Goal: Task Accomplishment & Management: Use online tool/utility

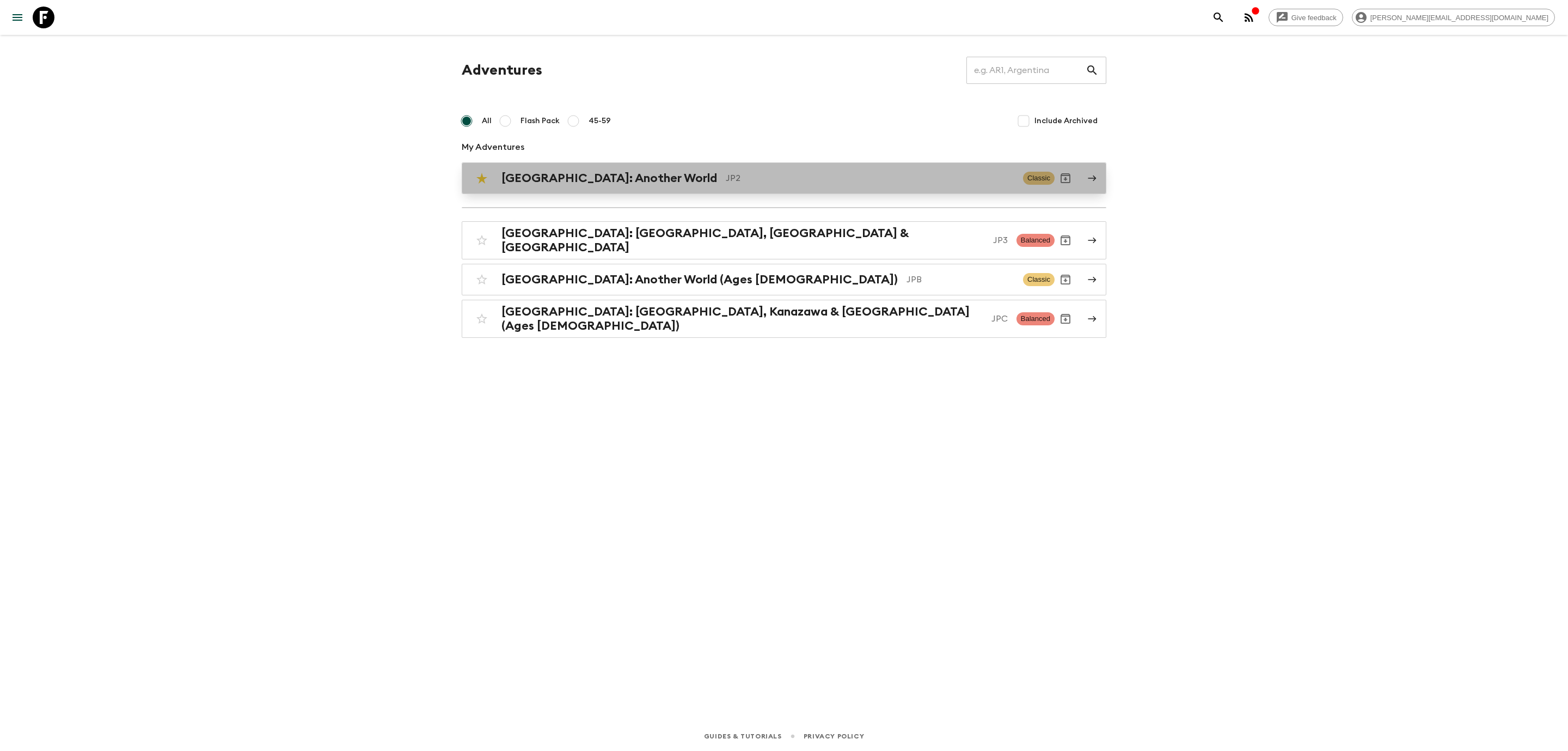
click at [611, 177] on h2 "[GEOGRAPHIC_DATA]: Another World" at bounding box center [609, 178] width 215 height 14
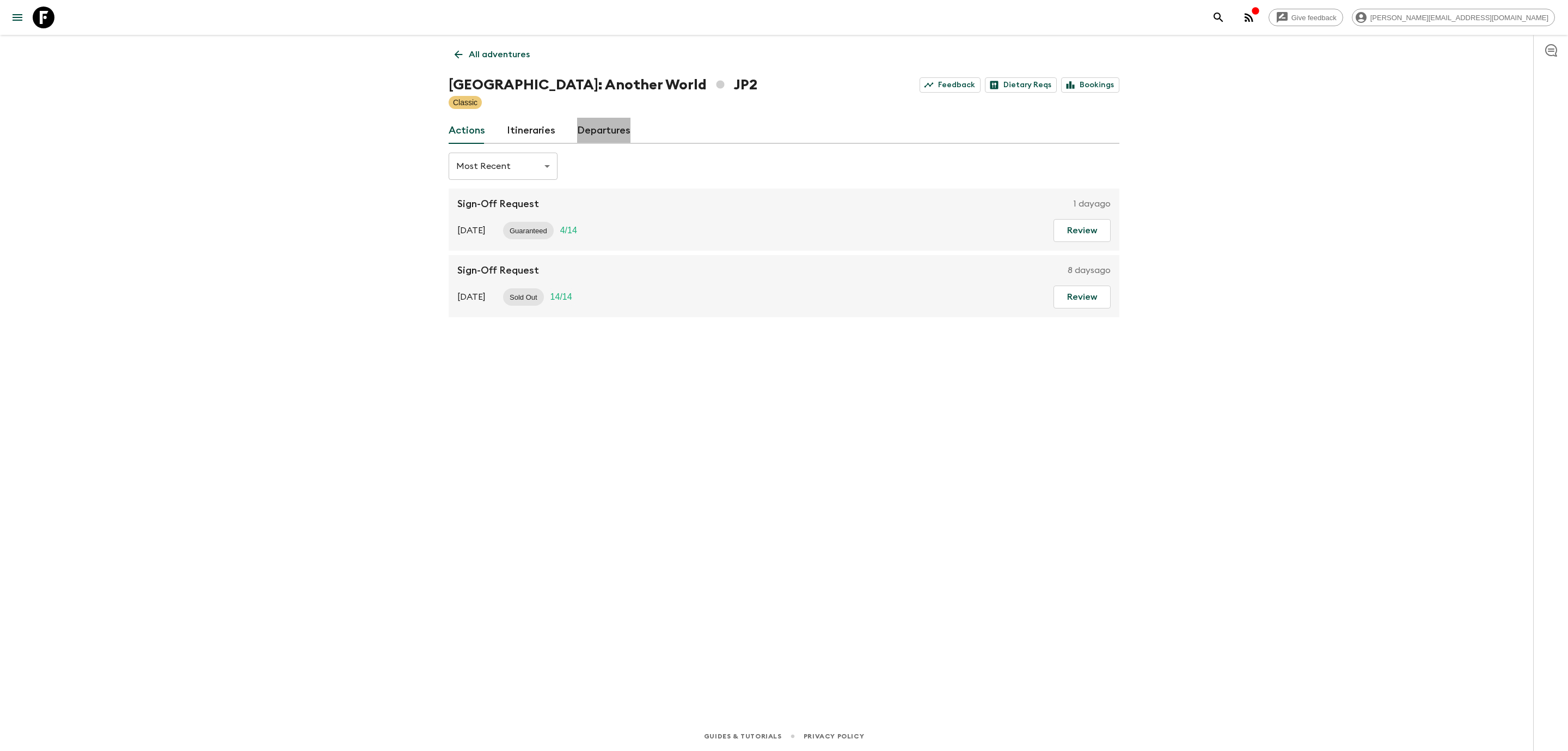
click at [607, 135] on link "Departures" at bounding box center [604, 130] width 54 height 26
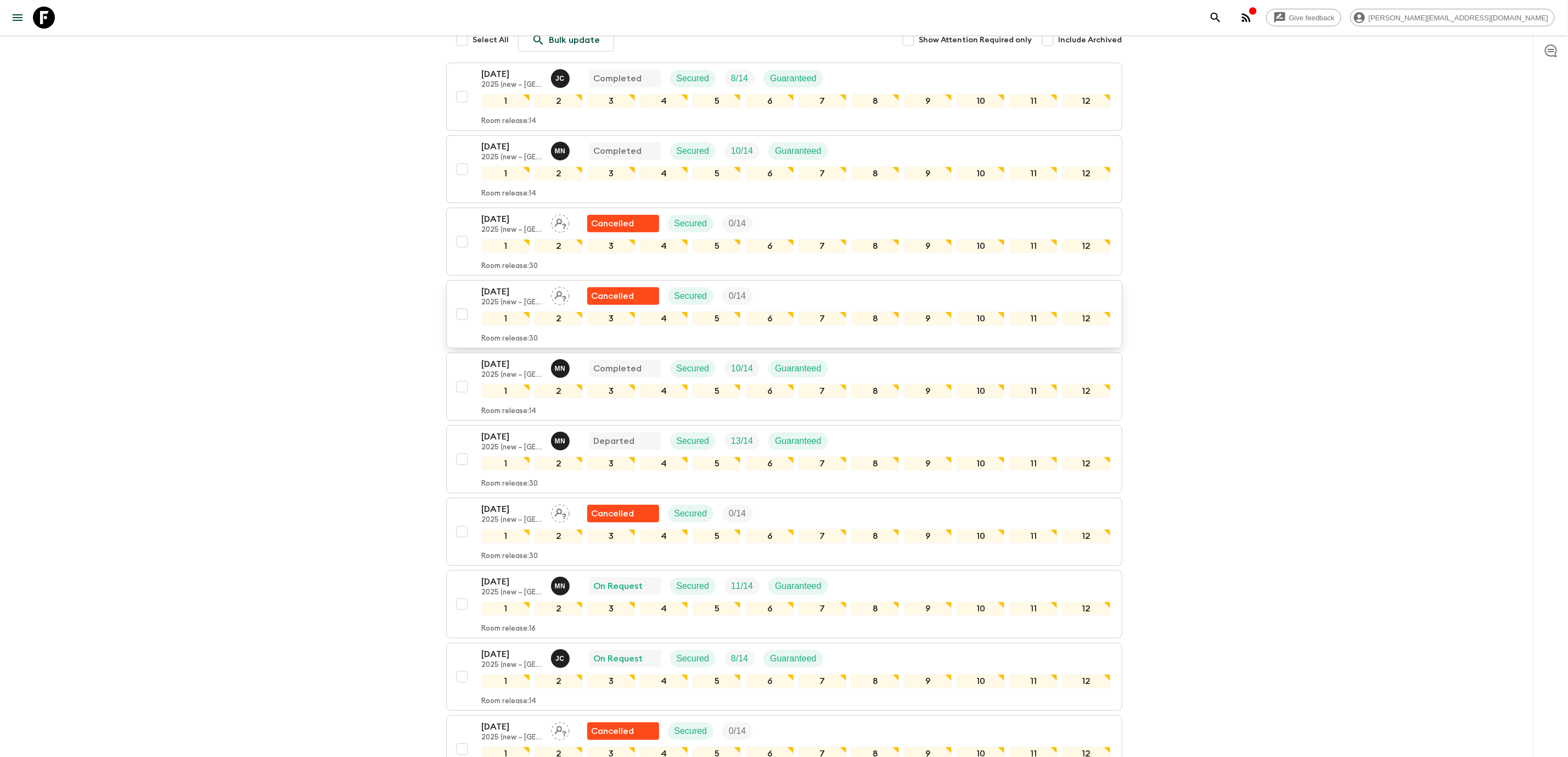
scroll to position [247, 0]
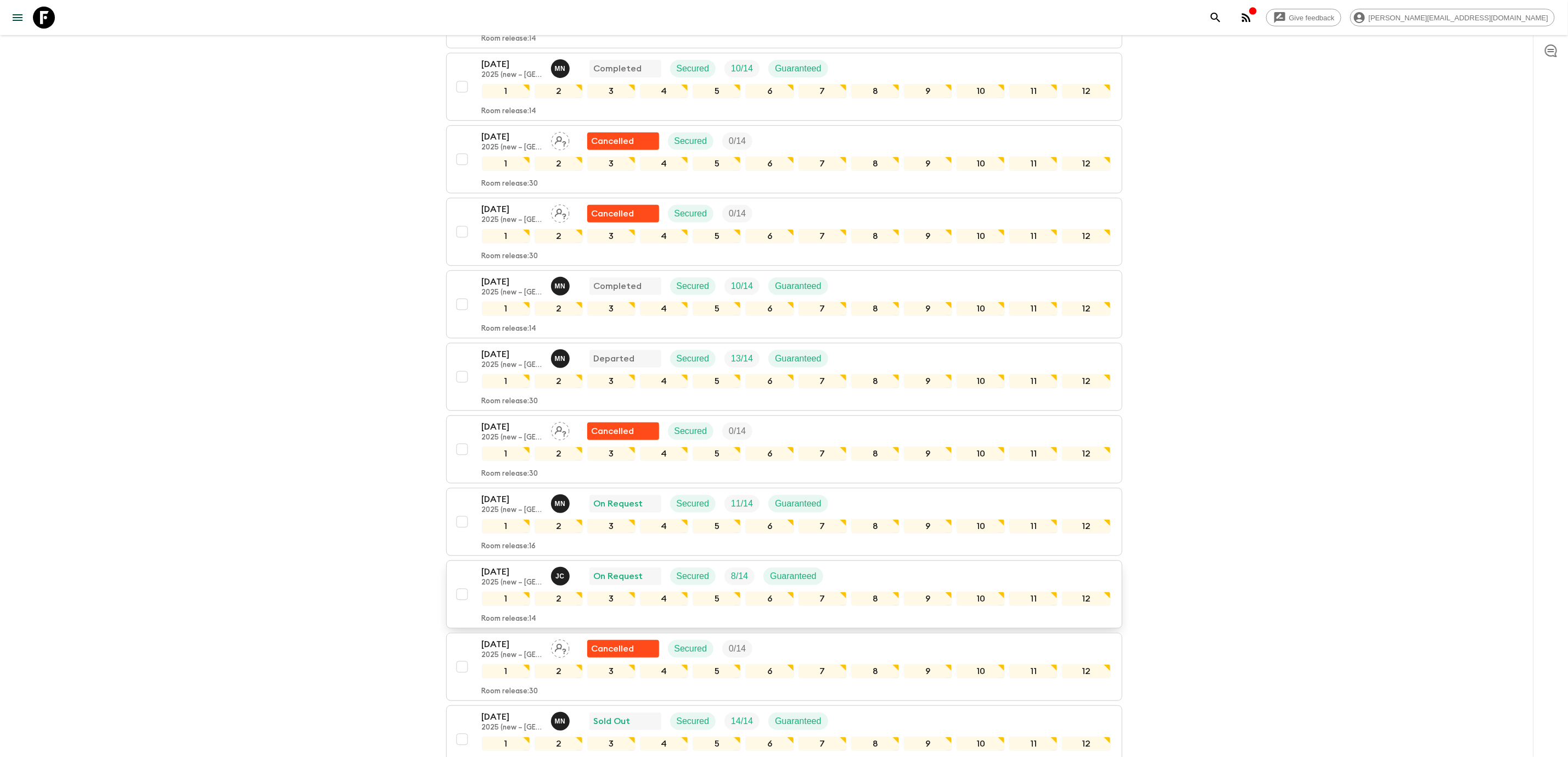
click at [496, 578] on p "21 Oct 2025" at bounding box center [512, 571] width 60 height 13
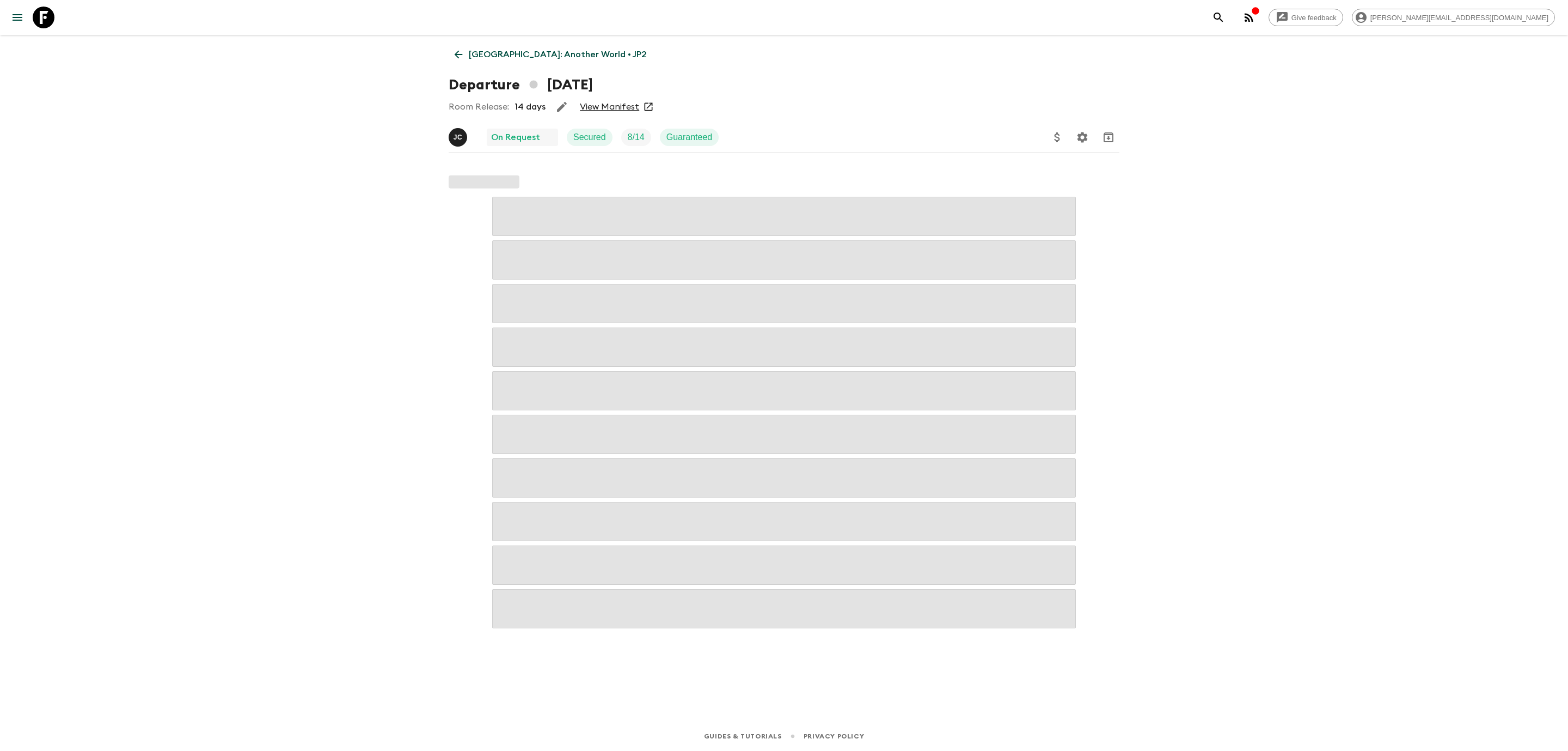
click at [592, 110] on link "View Manifest" at bounding box center [609, 107] width 59 height 11
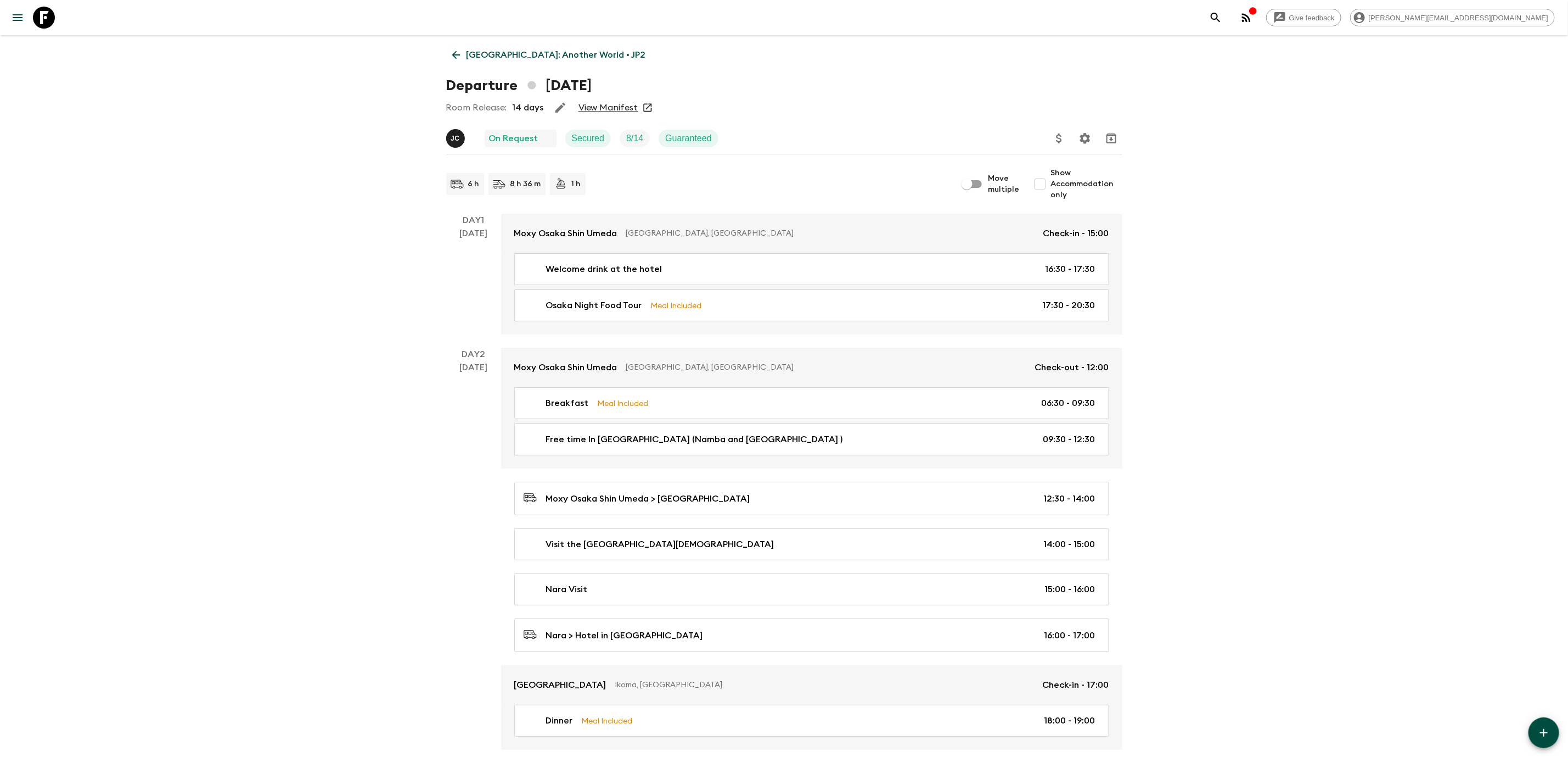
click at [455, 55] on icon at bounding box center [456, 55] width 12 height 12
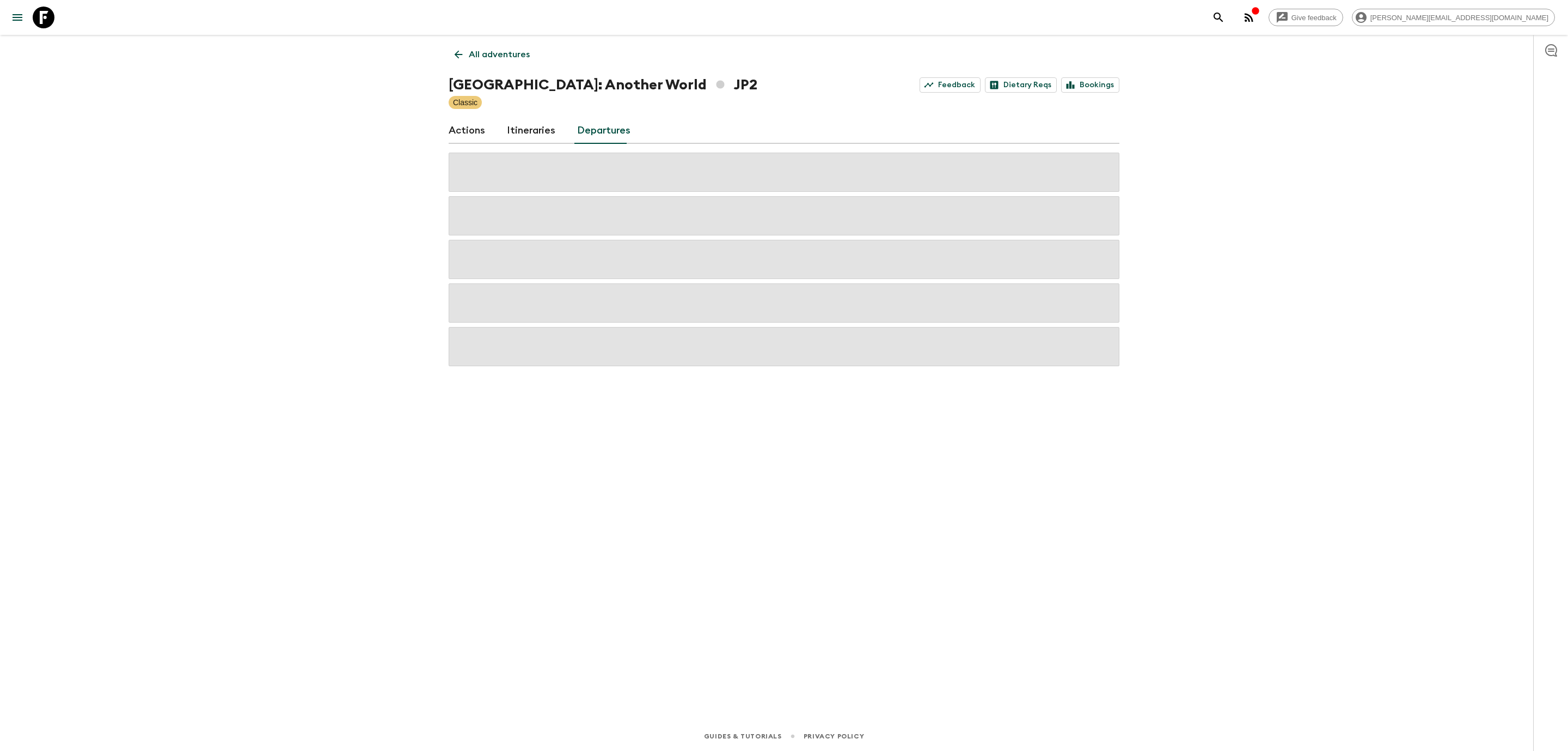
click at [451, 52] on link "All adventures" at bounding box center [492, 55] width 87 height 22
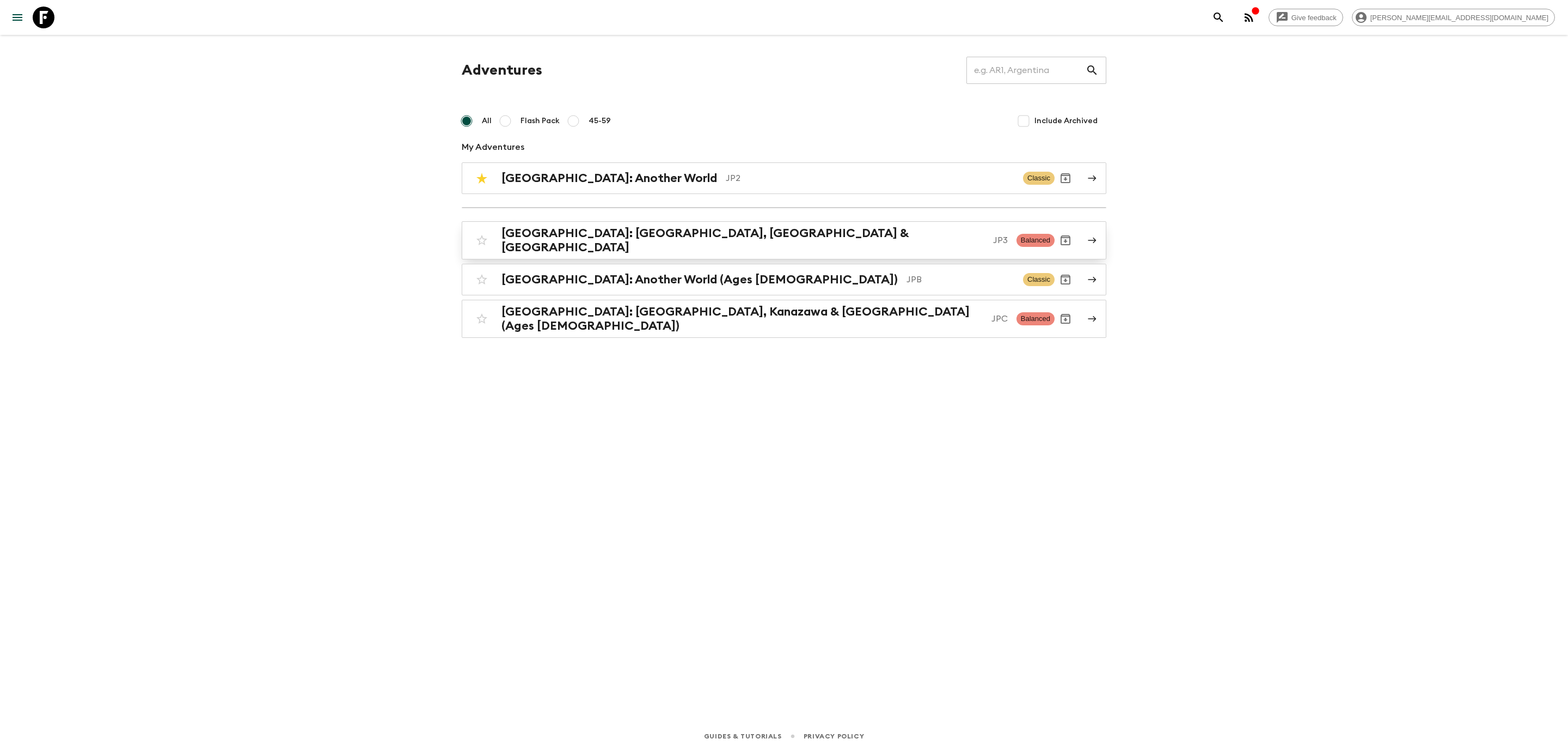
click at [545, 237] on h2 "[GEOGRAPHIC_DATA]: [GEOGRAPHIC_DATA], [GEOGRAPHIC_DATA] & [GEOGRAPHIC_DATA]" at bounding box center [743, 240] width 483 height 29
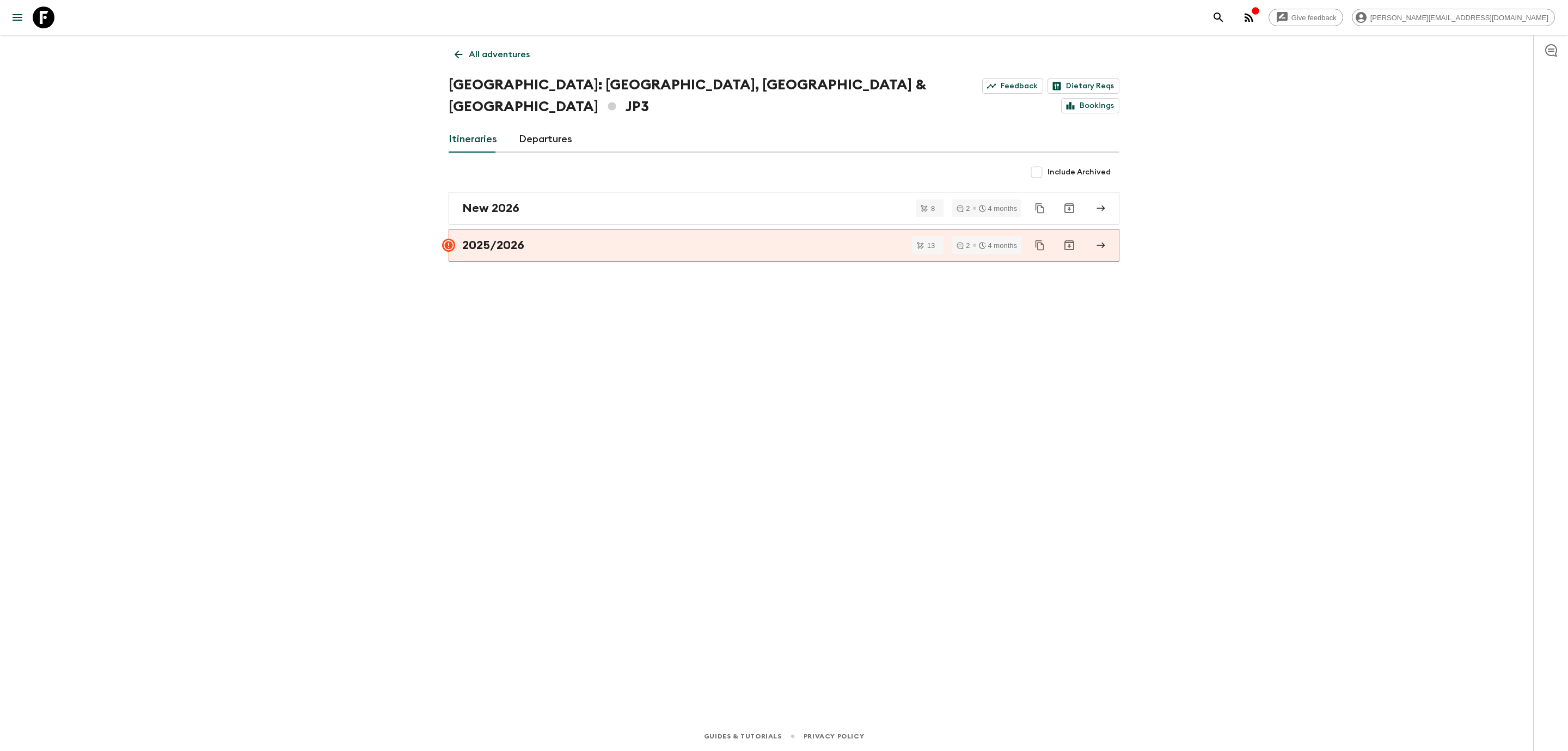
click at [552, 127] on link "Departures" at bounding box center [545, 139] width 54 height 26
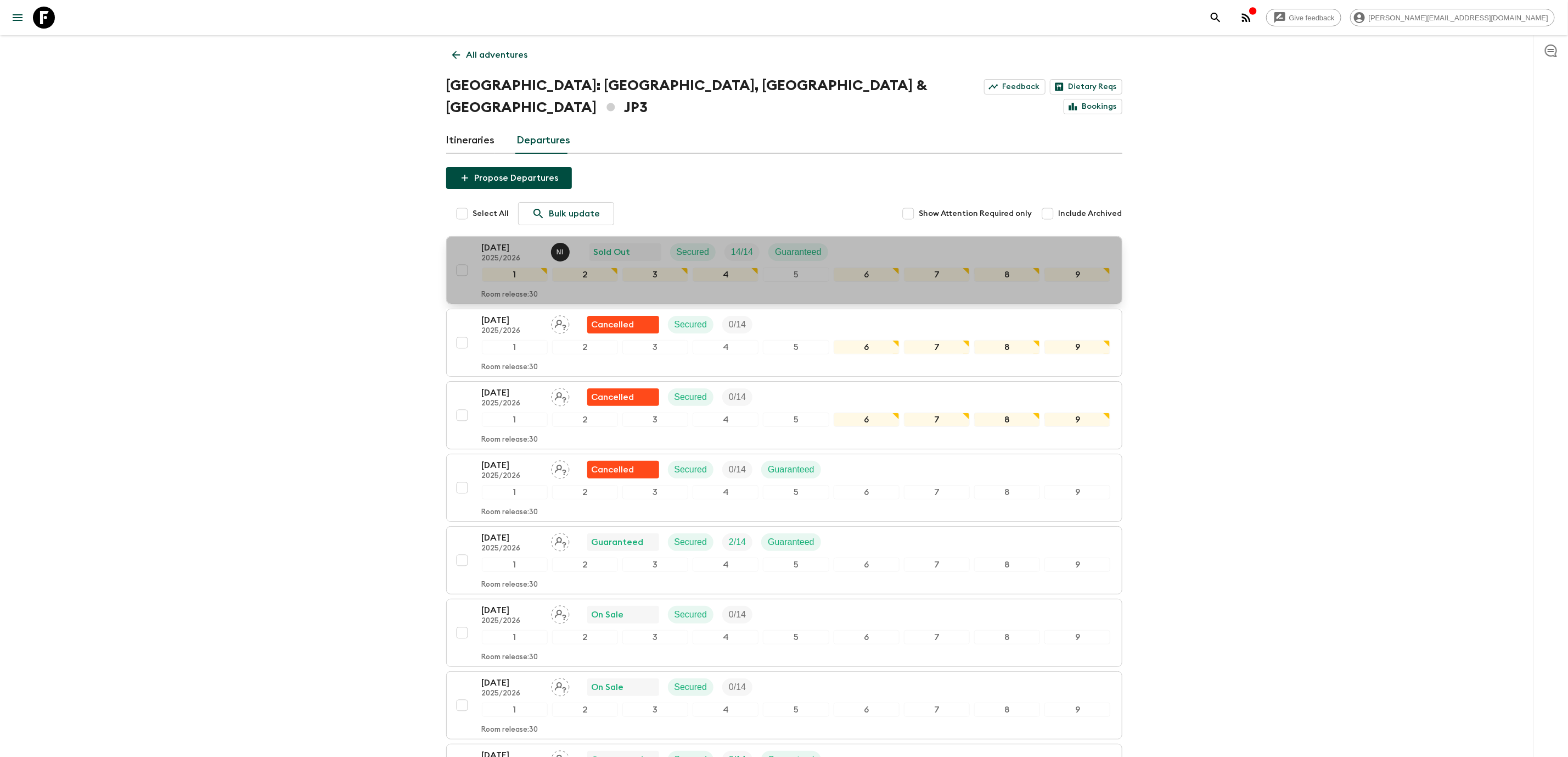
click at [517, 241] on p "[DATE]" at bounding box center [512, 247] width 60 height 13
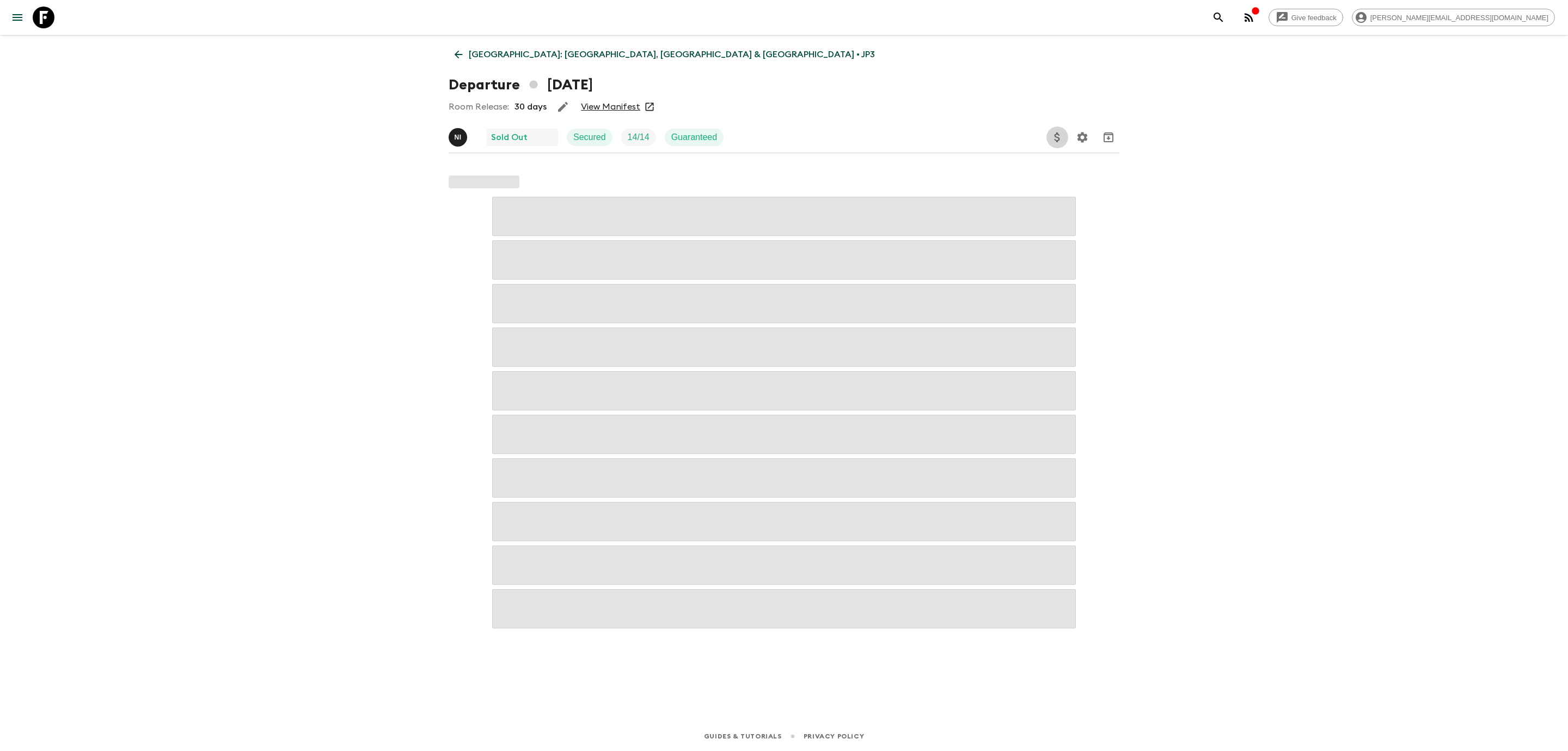
click at [1059, 139] on icon "Update Price, Early Bird Discount and Costs" at bounding box center [1057, 137] width 5 height 10
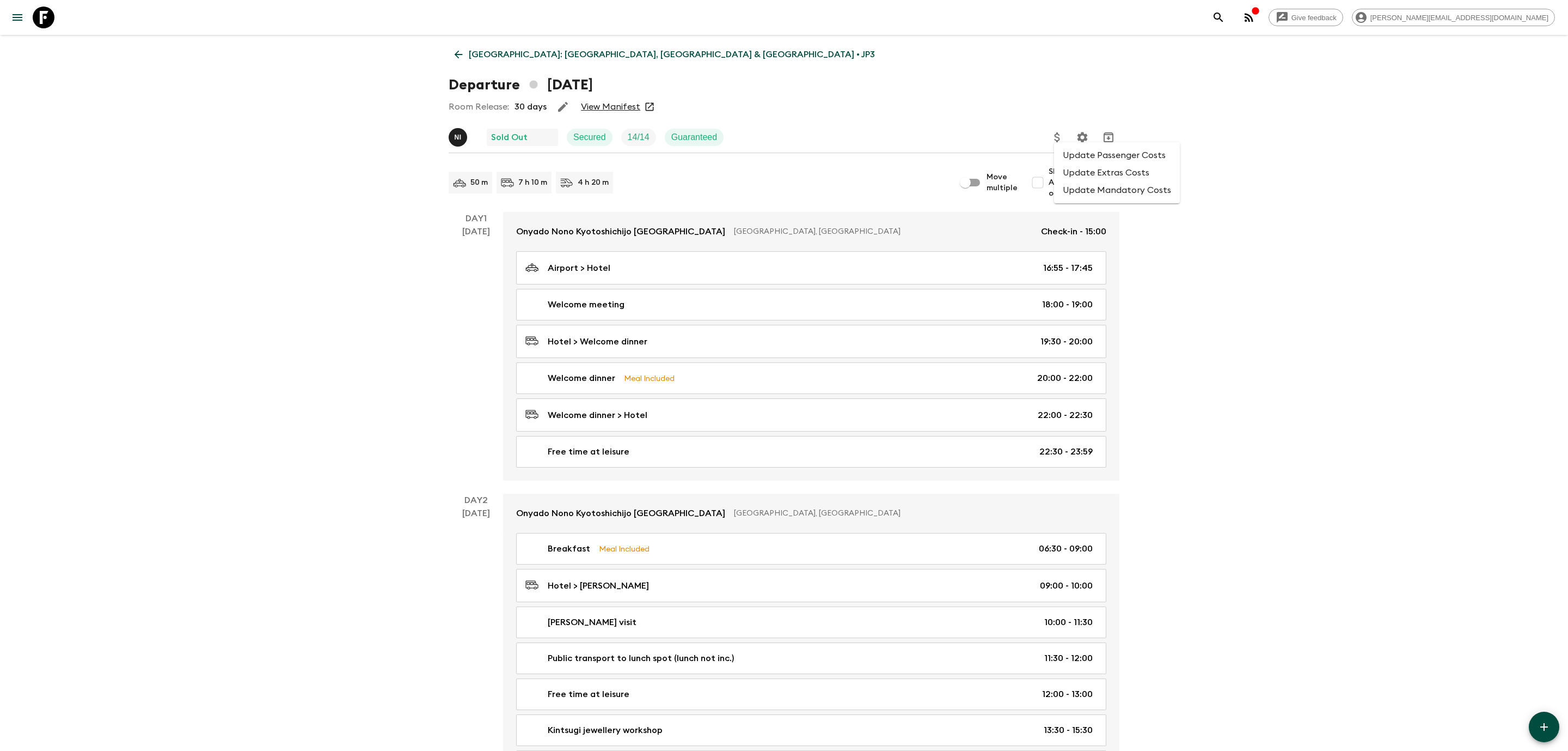
click at [1103, 168] on li "Update Extras Costs" at bounding box center [1117, 172] width 126 height 18
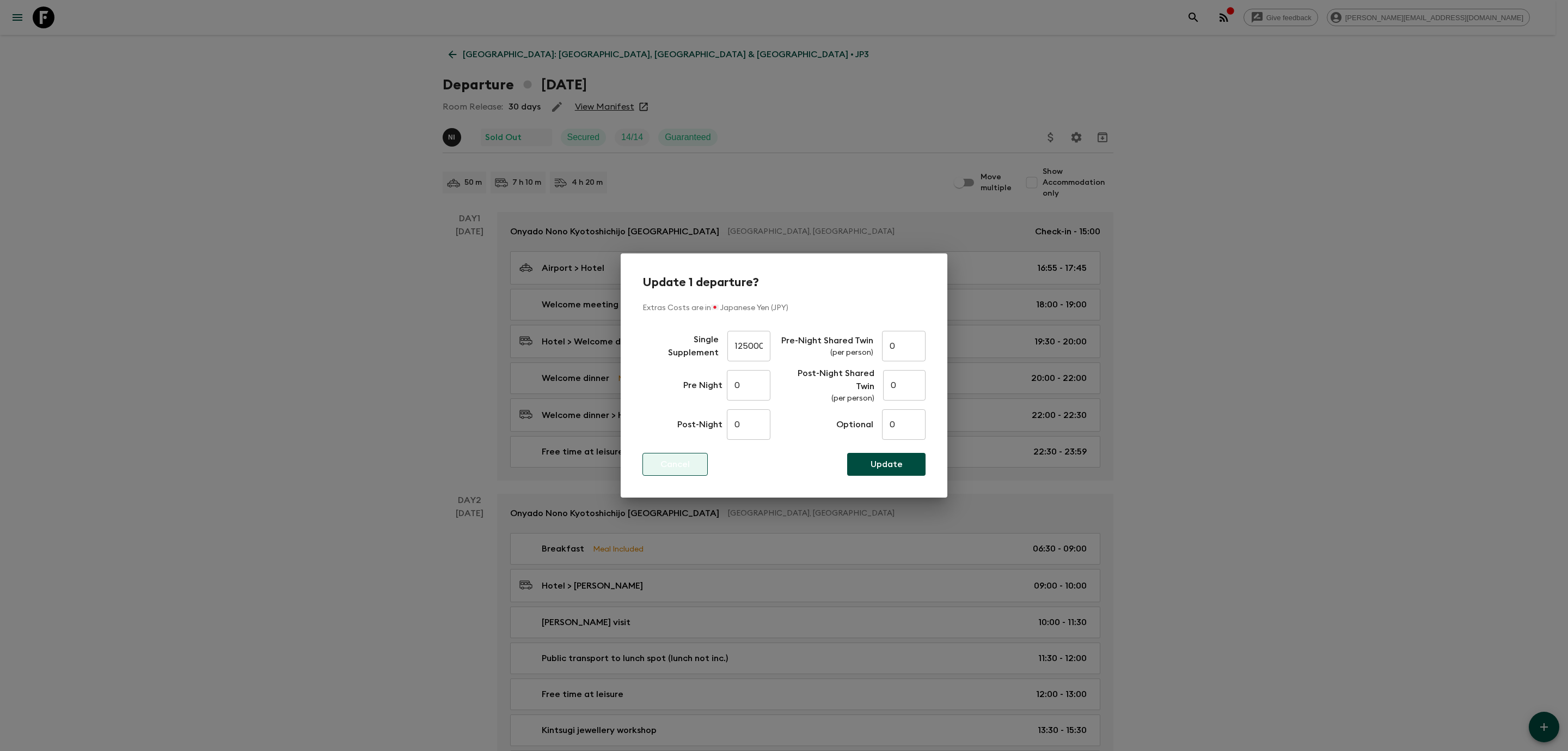
click at [684, 462] on p "Cancel" at bounding box center [675, 464] width 29 height 13
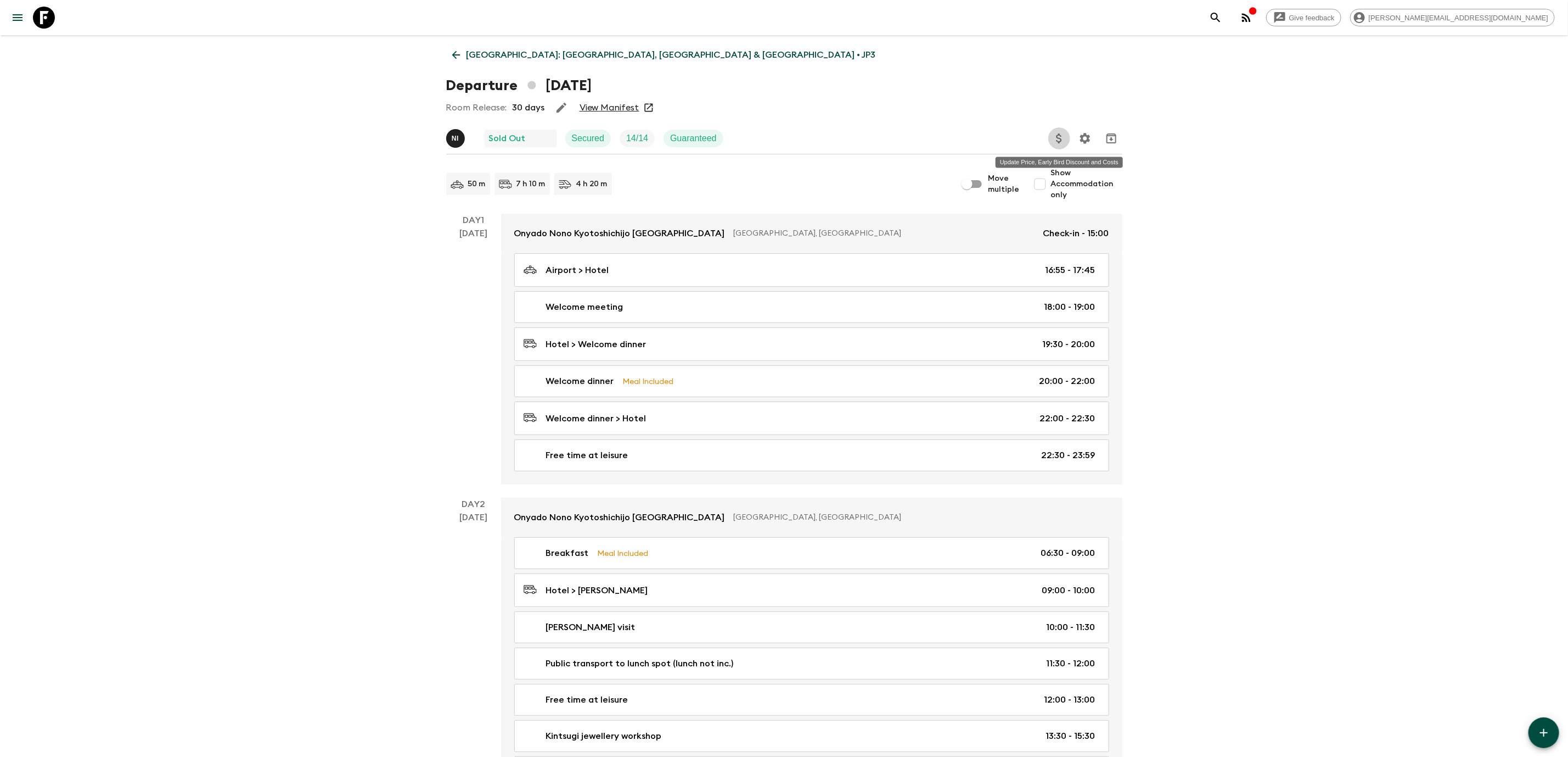
click at [1066, 143] on button "Update Price, Early Bird Discount and Costs" at bounding box center [1059, 139] width 22 height 22
click at [1079, 168] on li "Update Passenger Costs" at bounding box center [1111, 162] width 127 height 18
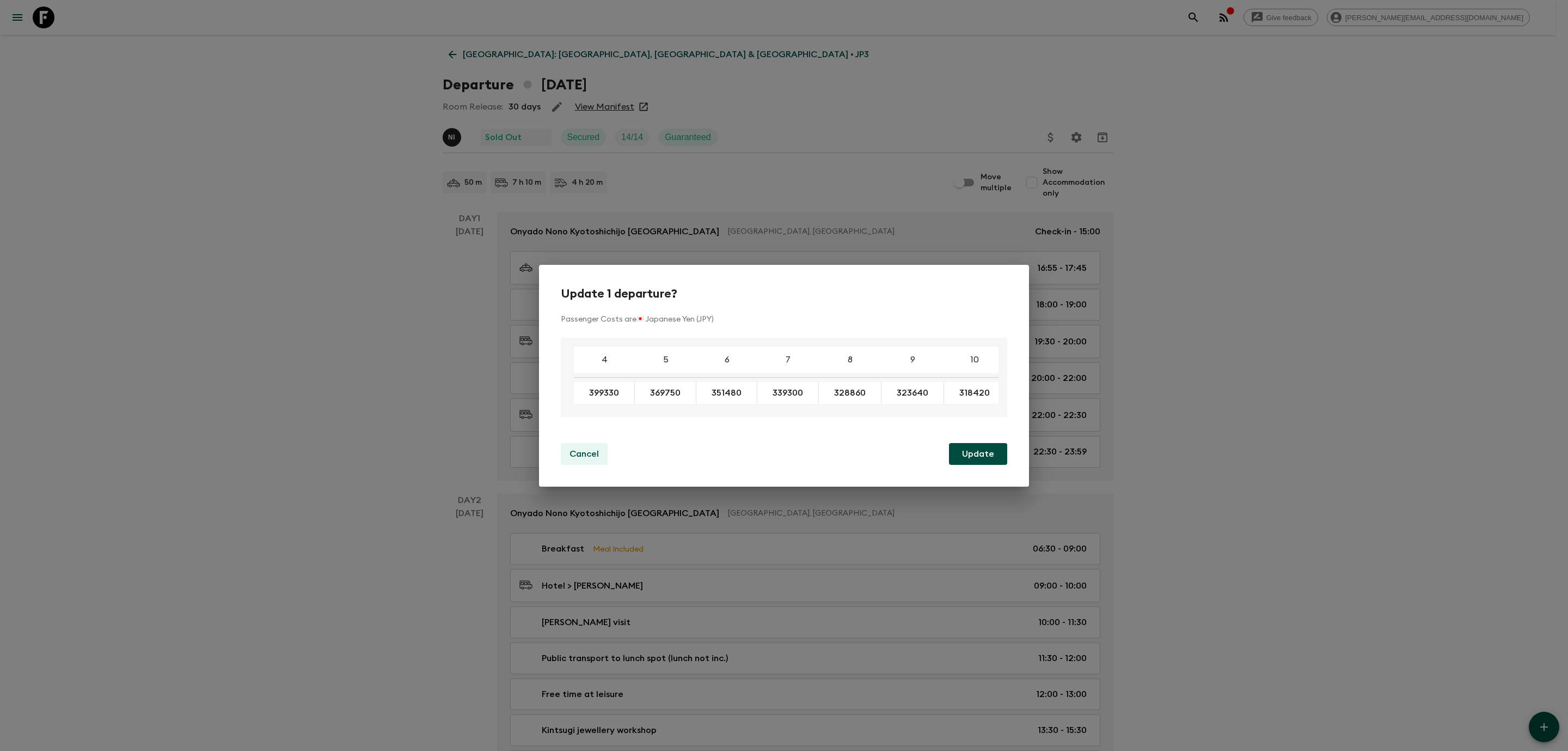
click at [583, 451] on p "Cancel" at bounding box center [584, 453] width 29 height 13
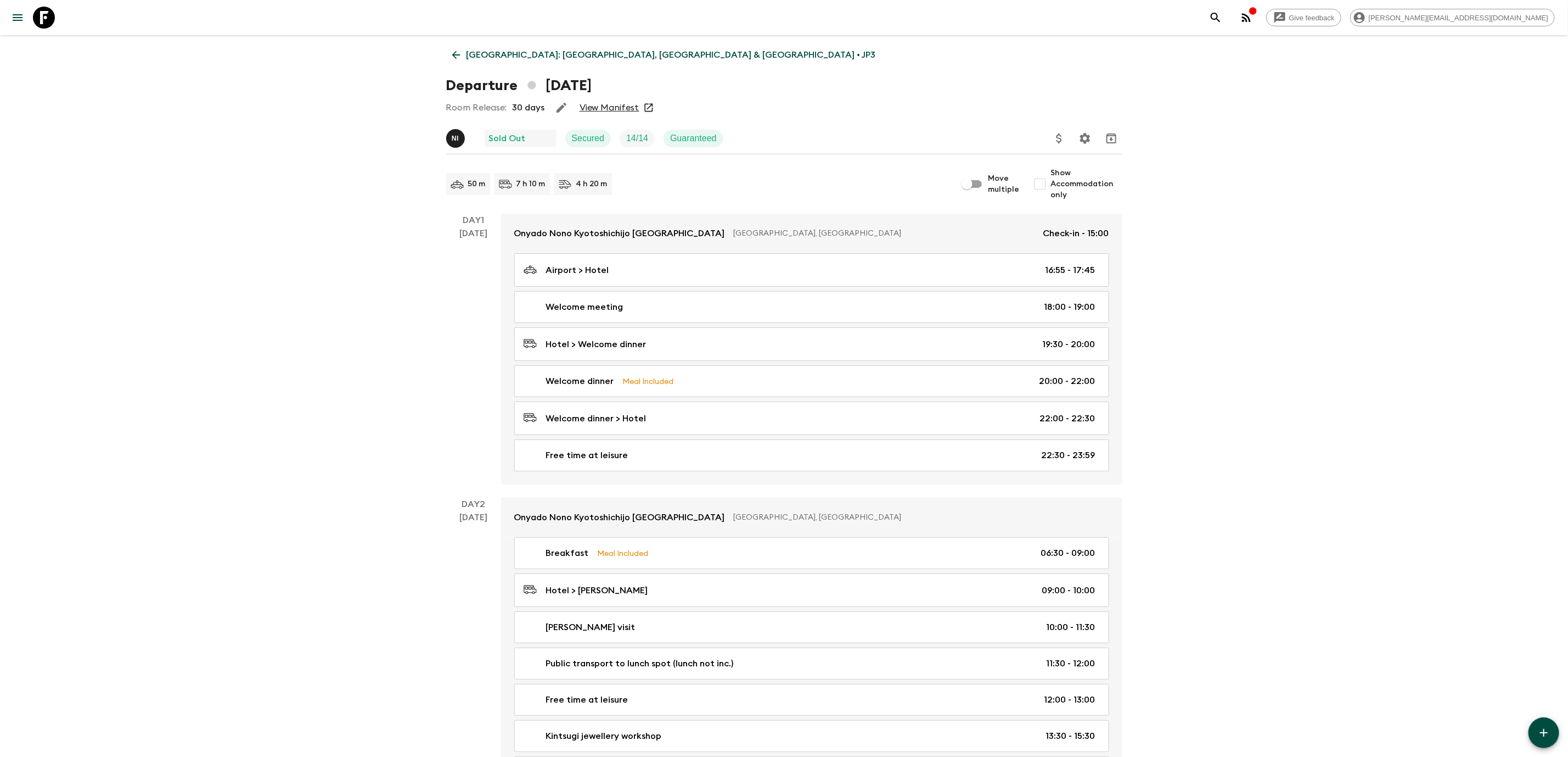
click at [1059, 139] on icon "Update Price, Early Bird Discount and Costs" at bounding box center [1059, 138] width 13 height 13
click at [1095, 170] on li "Update Extras Costs" at bounding box center [1116, 176] width 127 height 18
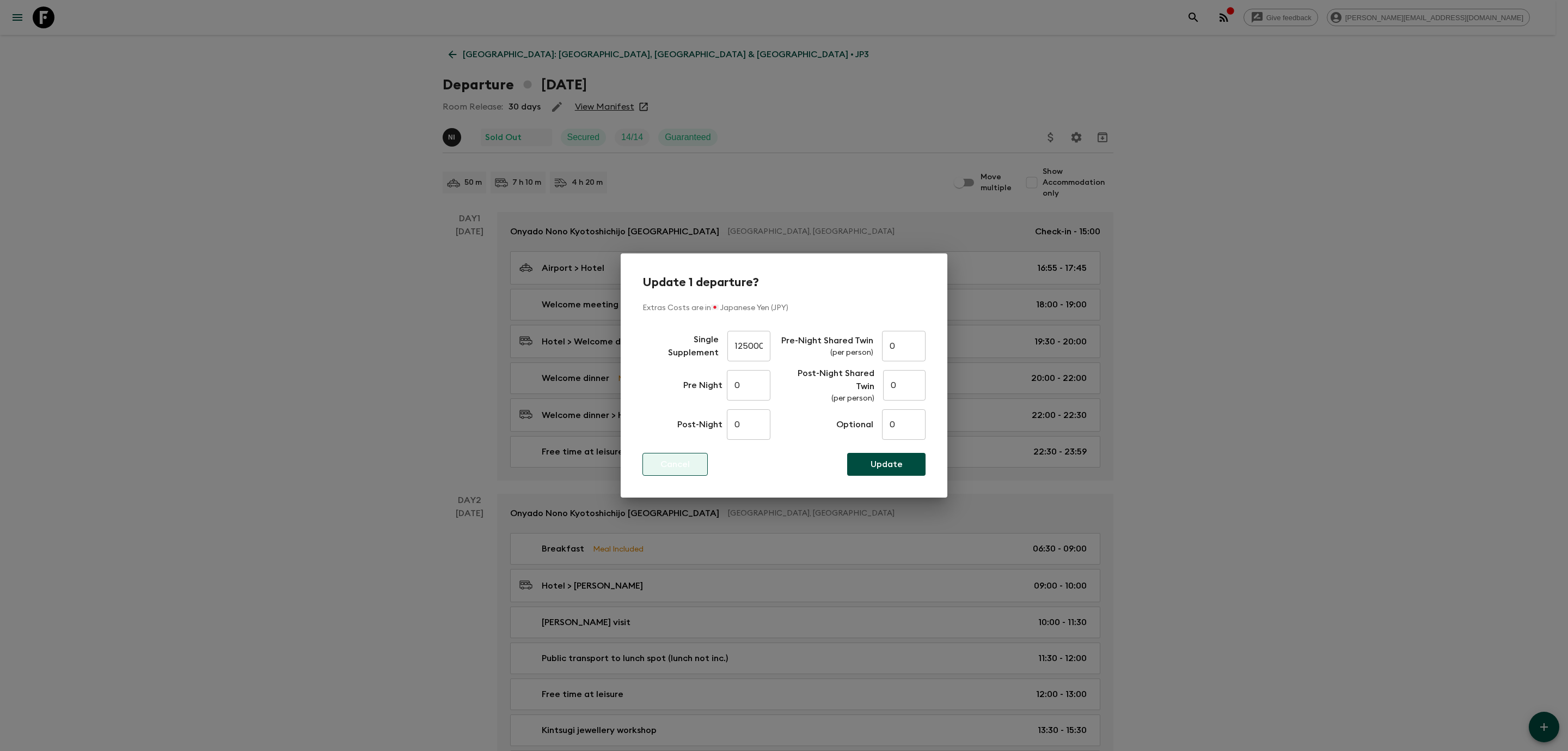
click at [660, 469] on p "Cancel" at bounding box center [675, 464] width 29 height 13
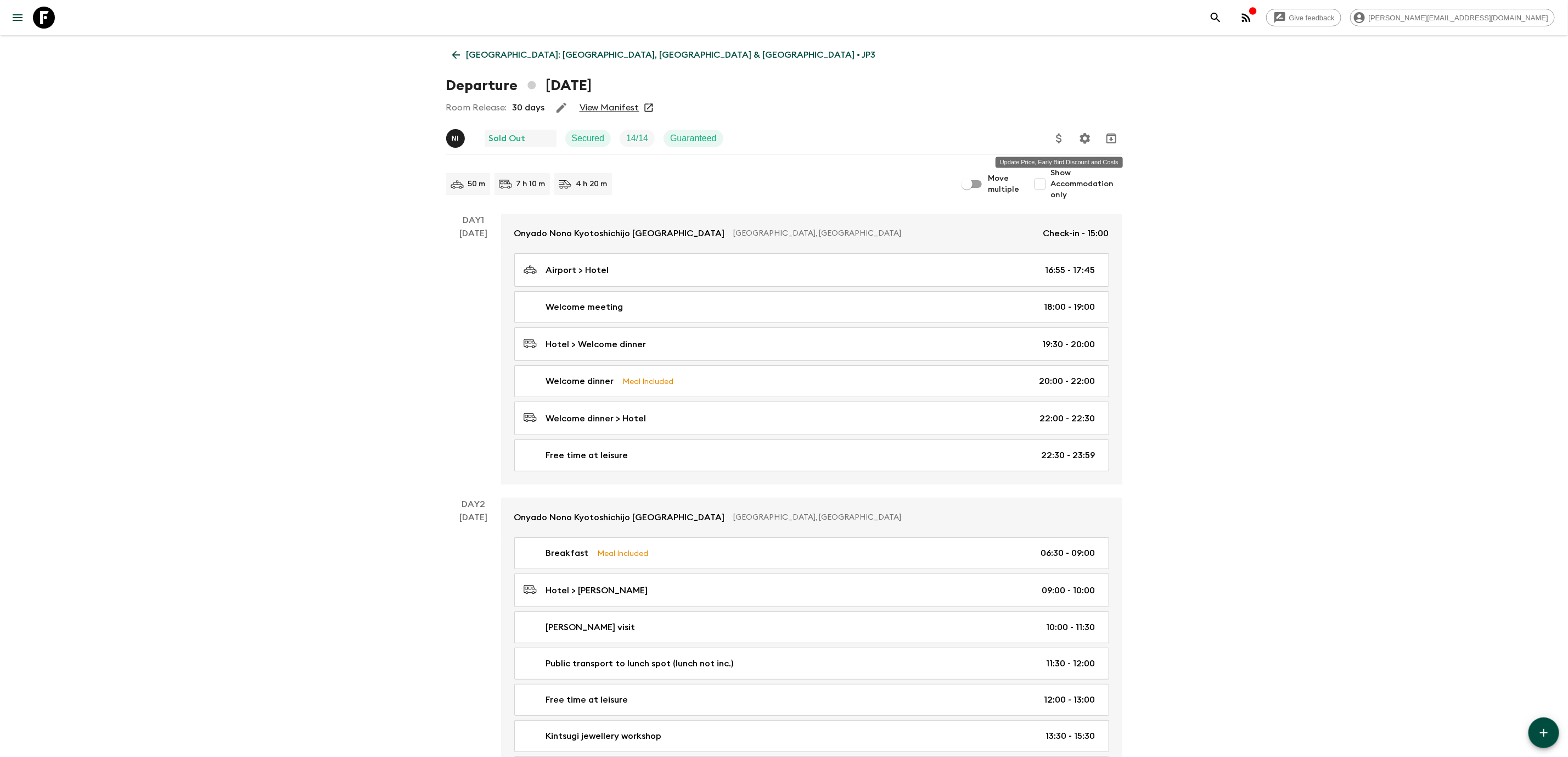
click at [1059, 138] on icon "Update Price, Early Bird Discount and Costs" at bounding box center [1059, 138] width 13 height 13
click at [1068, 193] on li "Update Mandatory Costs" at bounding box center [1116, 193] width 127 height 18
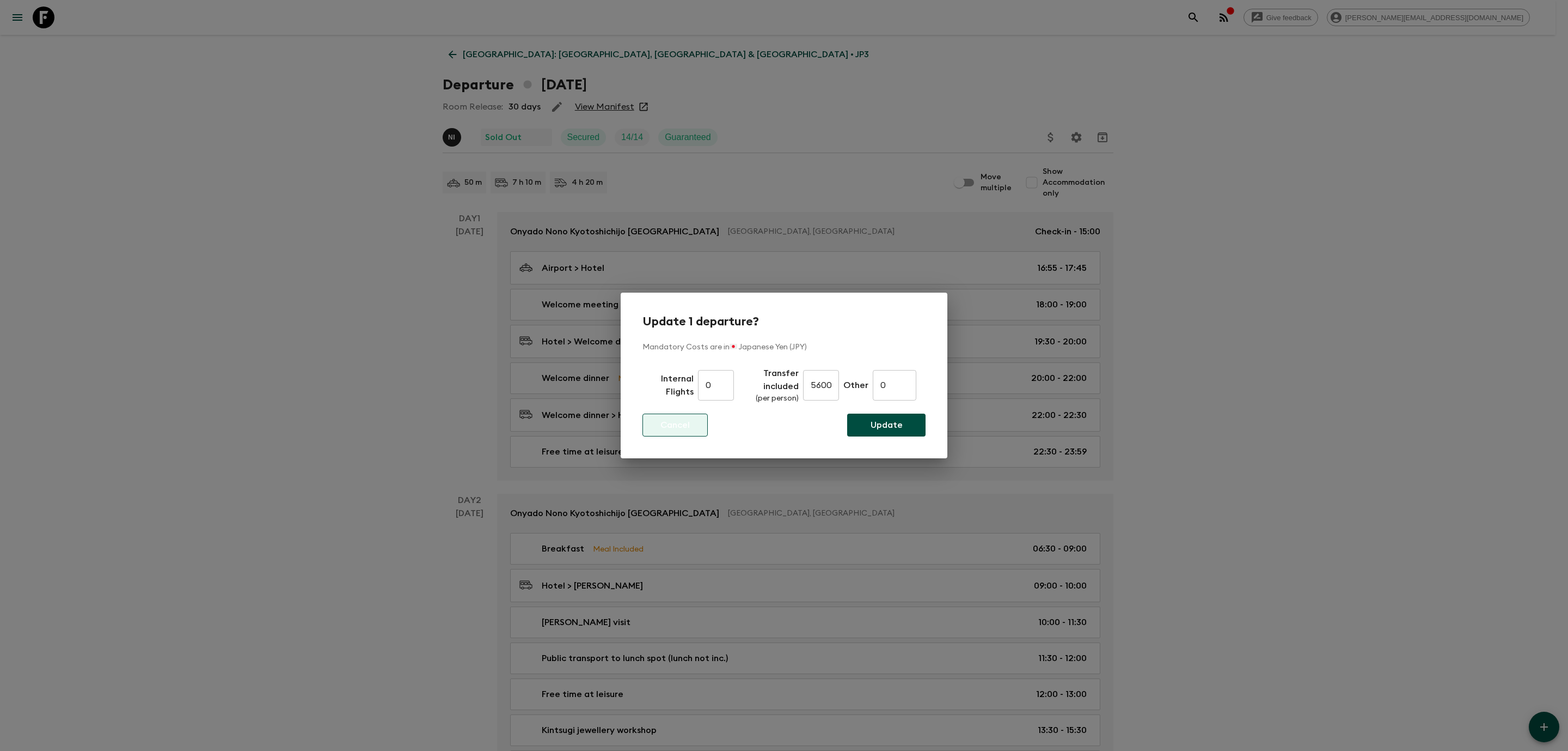
click at [678, 427] on p "Cancel" at bounding box center [675, 425] width 29 height 13
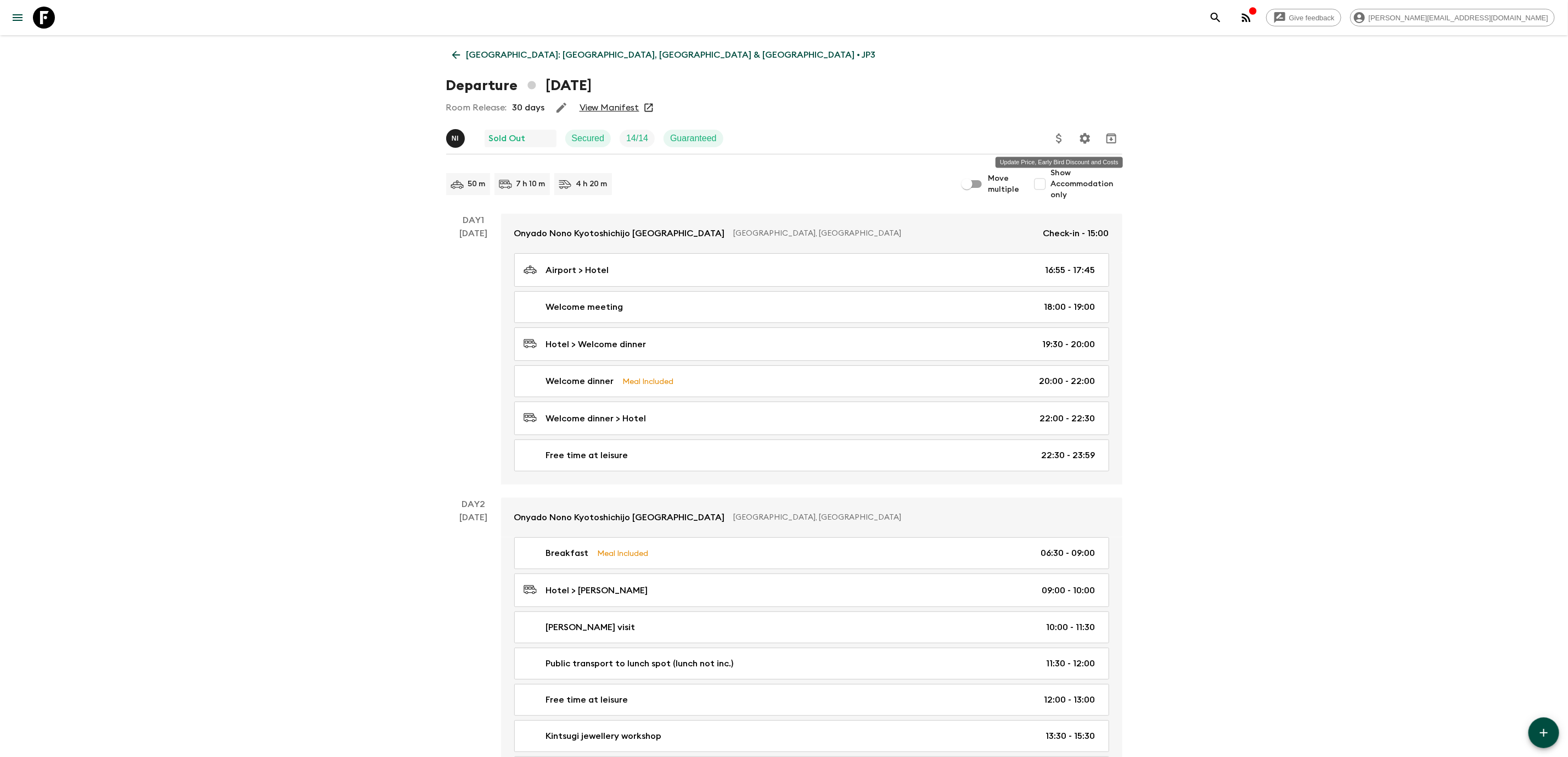
click at [1056, 140] on icon "Update Price, Early Bird Discount and Costs" at bounding box center [1059, 138] width 13 height 13
click at [1305, 318] on div at bounding box center [790, 378] width 1581 height 757
click at [613, 107] on link "View Manifest" at bounding box center [609, 107] width 60 height 11
click at [1058, 139] on icon "Update Price, Early Bird Discount and Costs" at bounding box center [1059, 138] width 13 height 13
click at [1118, 200] on li "Update Mandatory Costs" at bounding box center [1116, 193] width 127 height 18
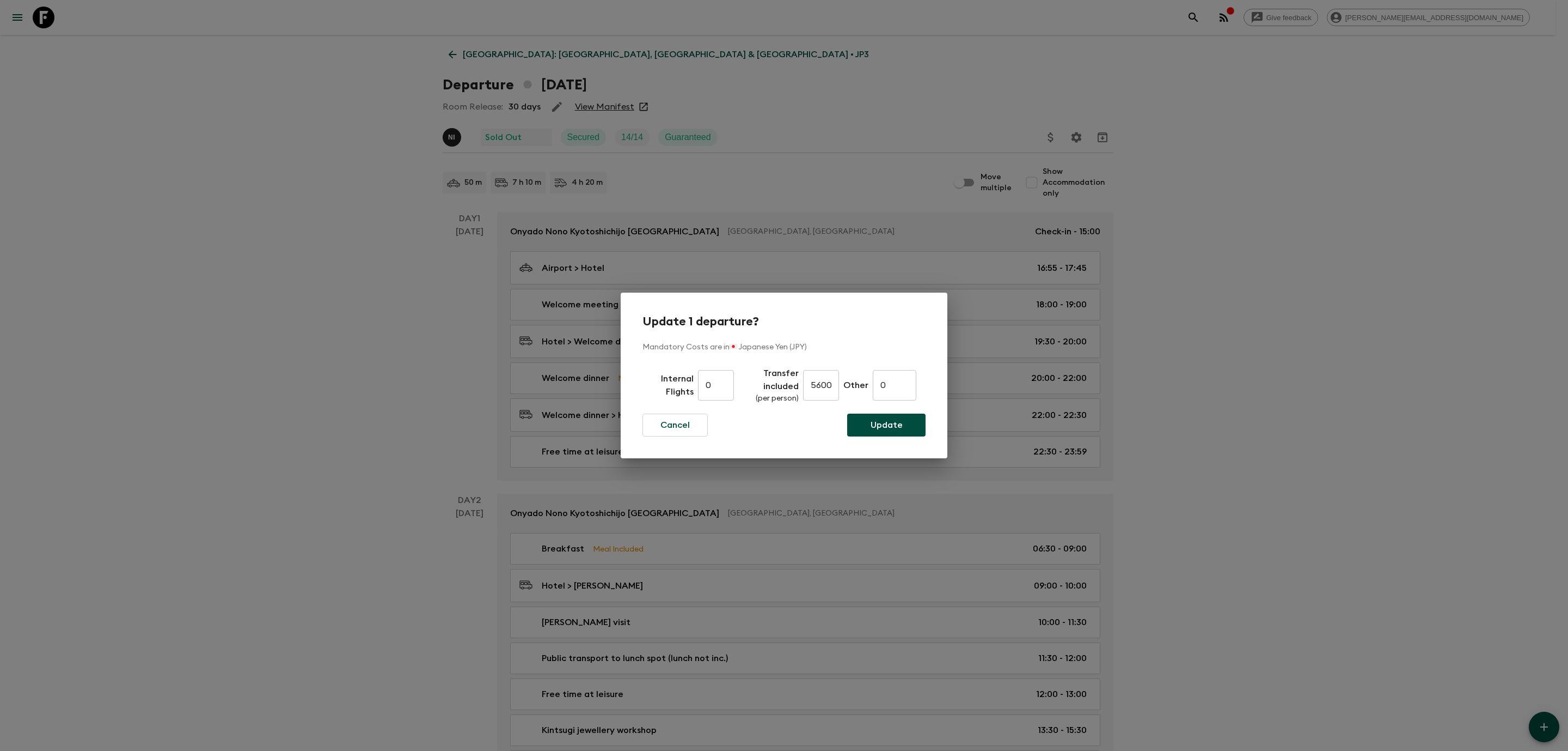
click at [828, 379] on input "56000" at bounding box center [821, 385] width 36 height 30
click at [684, 417] on button "Cancel" at bounding box center [674, 425] width 65 height 23
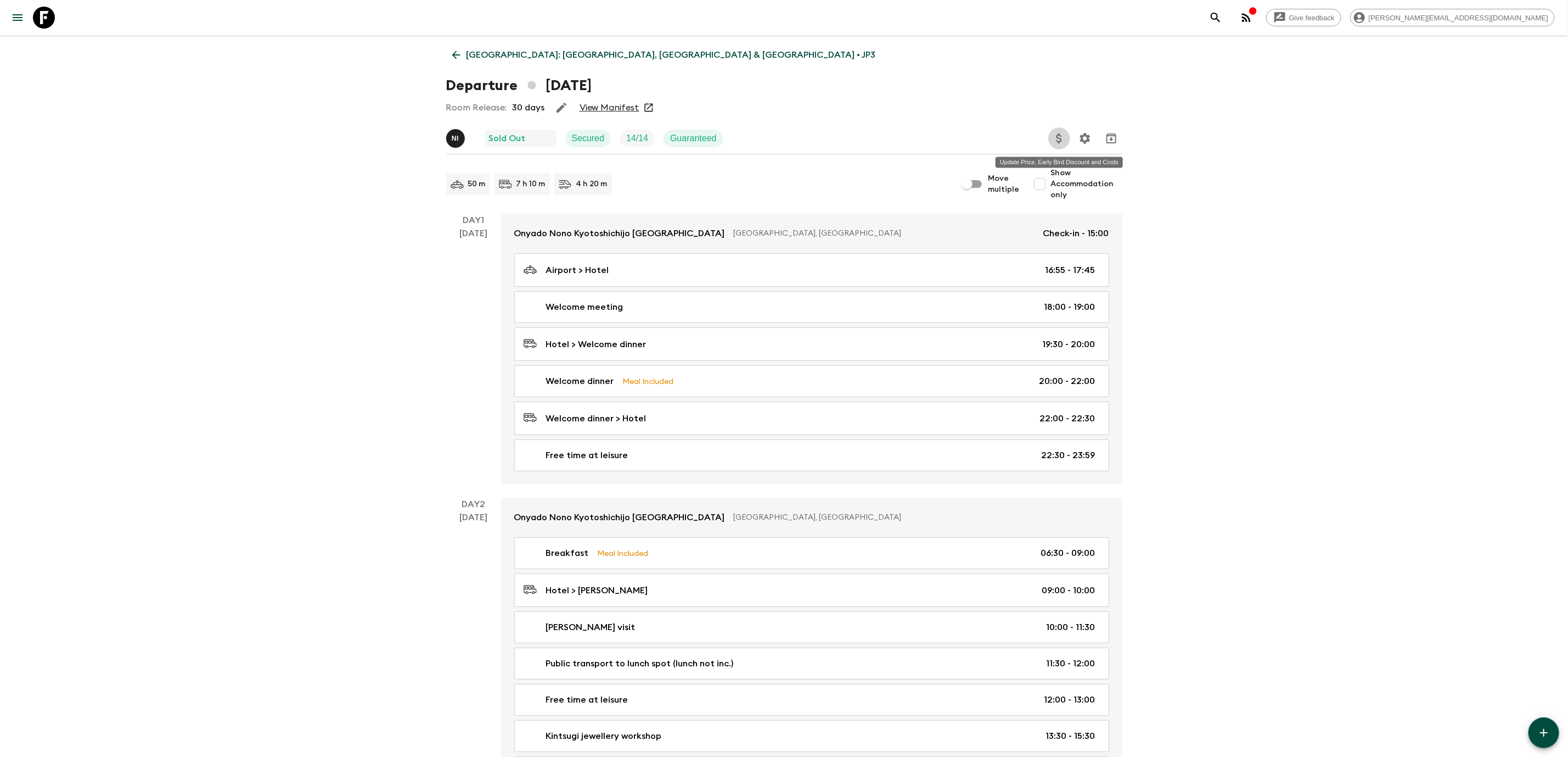
click at [1064, 134] on icon "Update Price, Early Bird Discount and Costs" at bounding box center [1059, 138] width 13 height 13
click at [1102, 202] on li "Update Mandatory Costs" at bounding box center [1116, 193] width 127 height 18
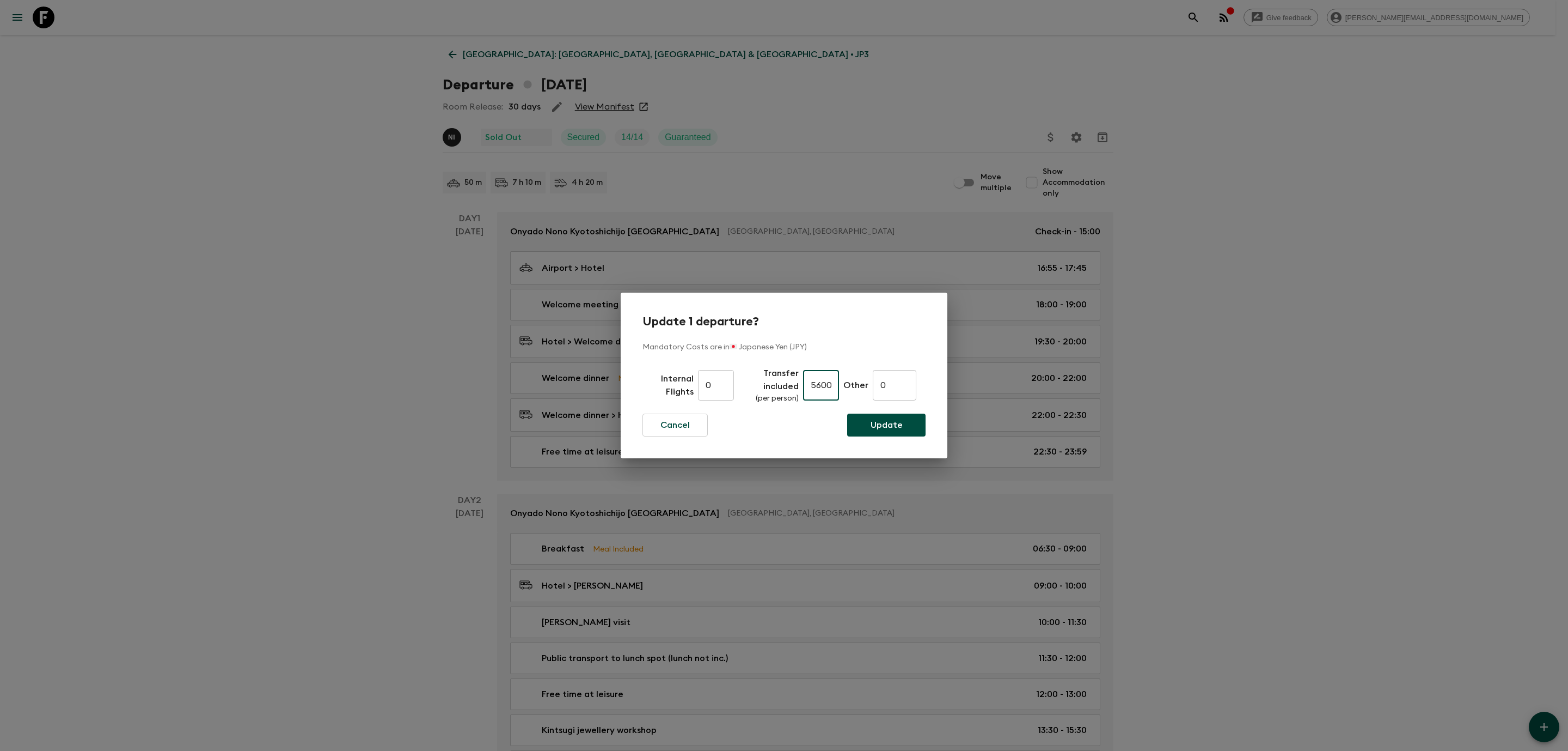
click at [833, 384] on input "56000" at bounding box center [821, 385] width 36 height 30
type input "560000"
click at [701, 428] on button "Cancel" at bounding box center [674, 425] width 65 height 23
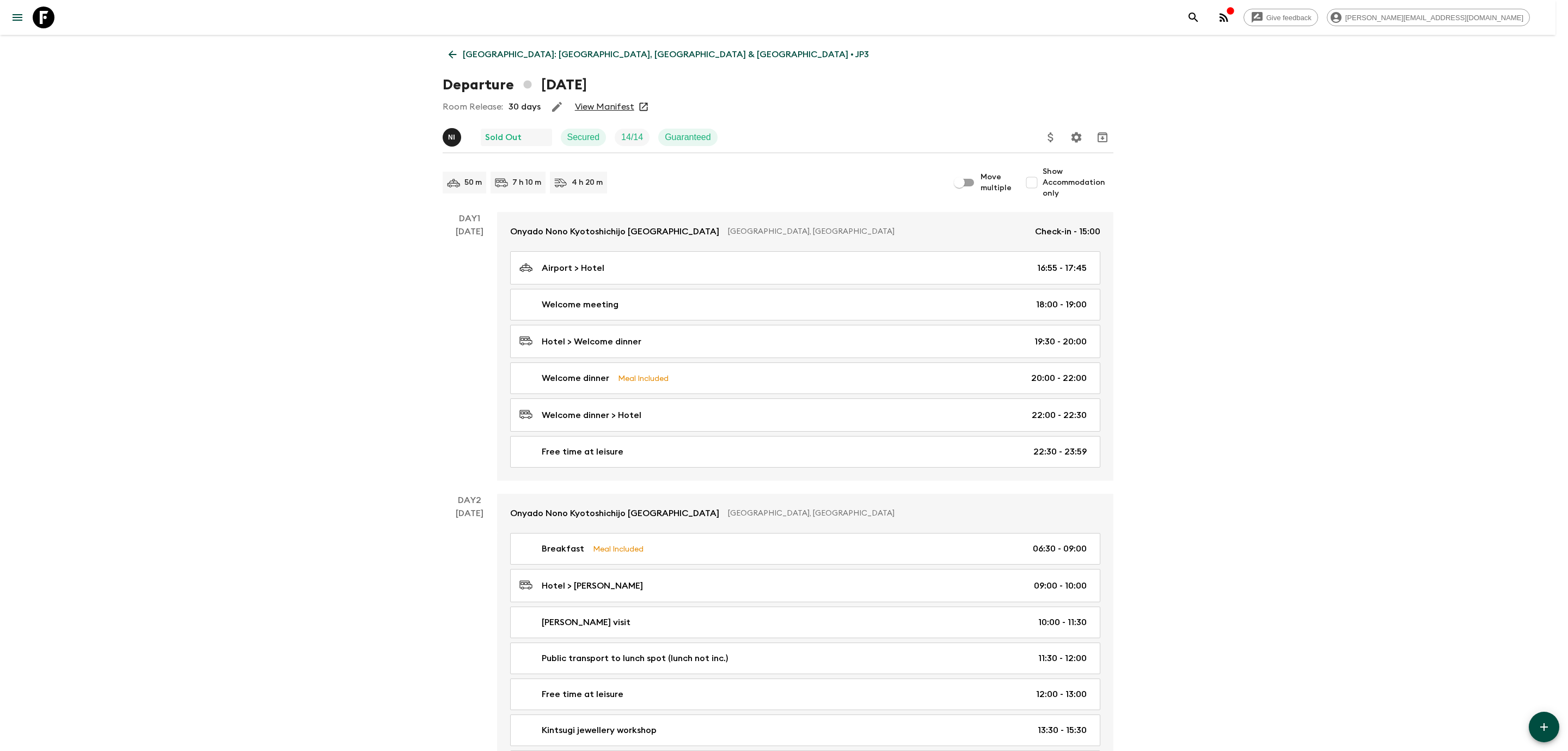
scroll to position [0, 0]
click at [1054, 141] on icon "Update Price, Early Bird Discount and Costs" at bounding box center [1051, 137] width 13 height 13
click at [1284, 462] on div at bounding box center [784, 375] width 1568 height 751
click at [458, 59] on icon at bounding box center [452, 55] width 12 height 12
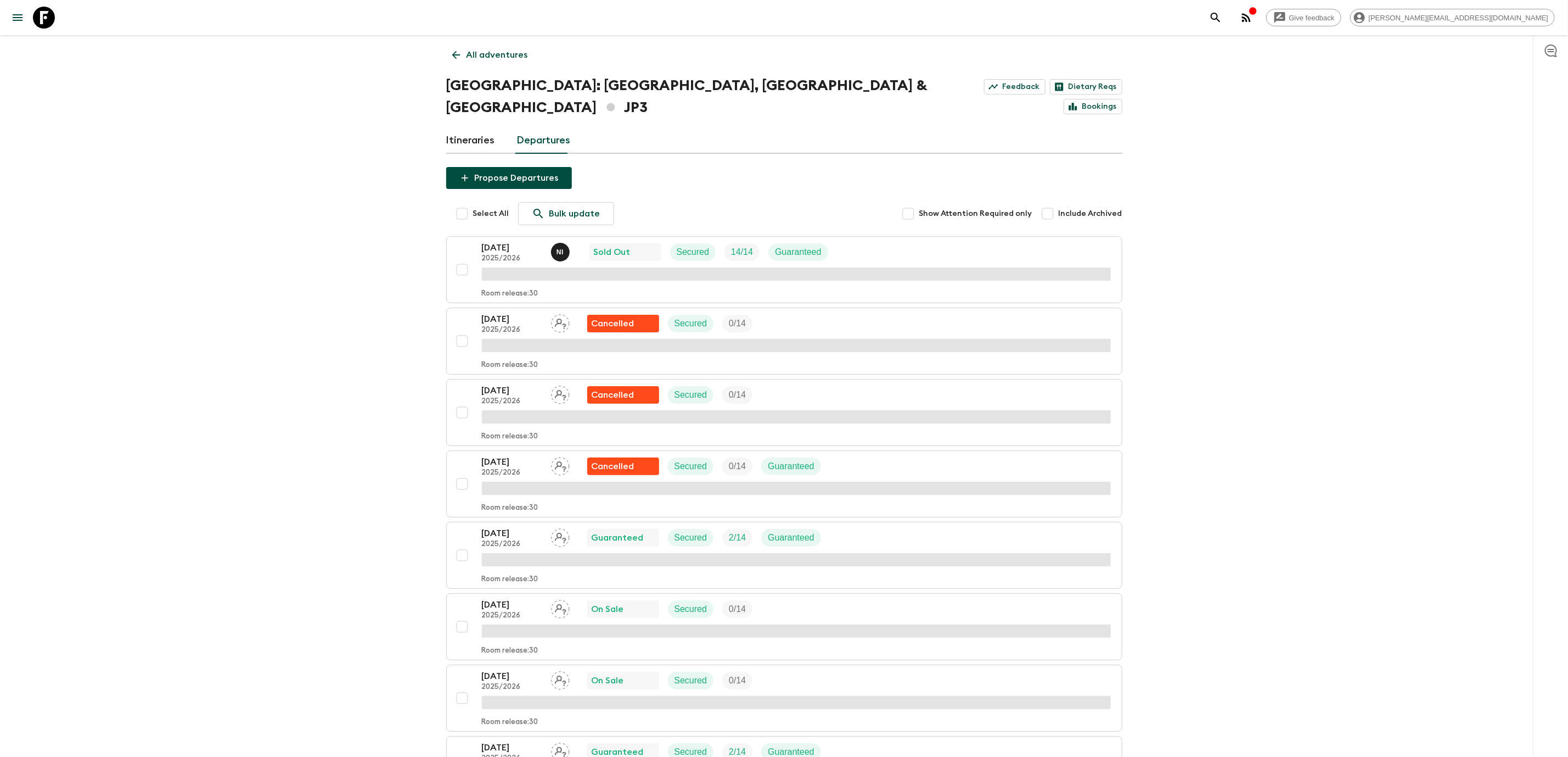
click at [462, 60] on icon at bounding box center [456, 55] width 12 height 12
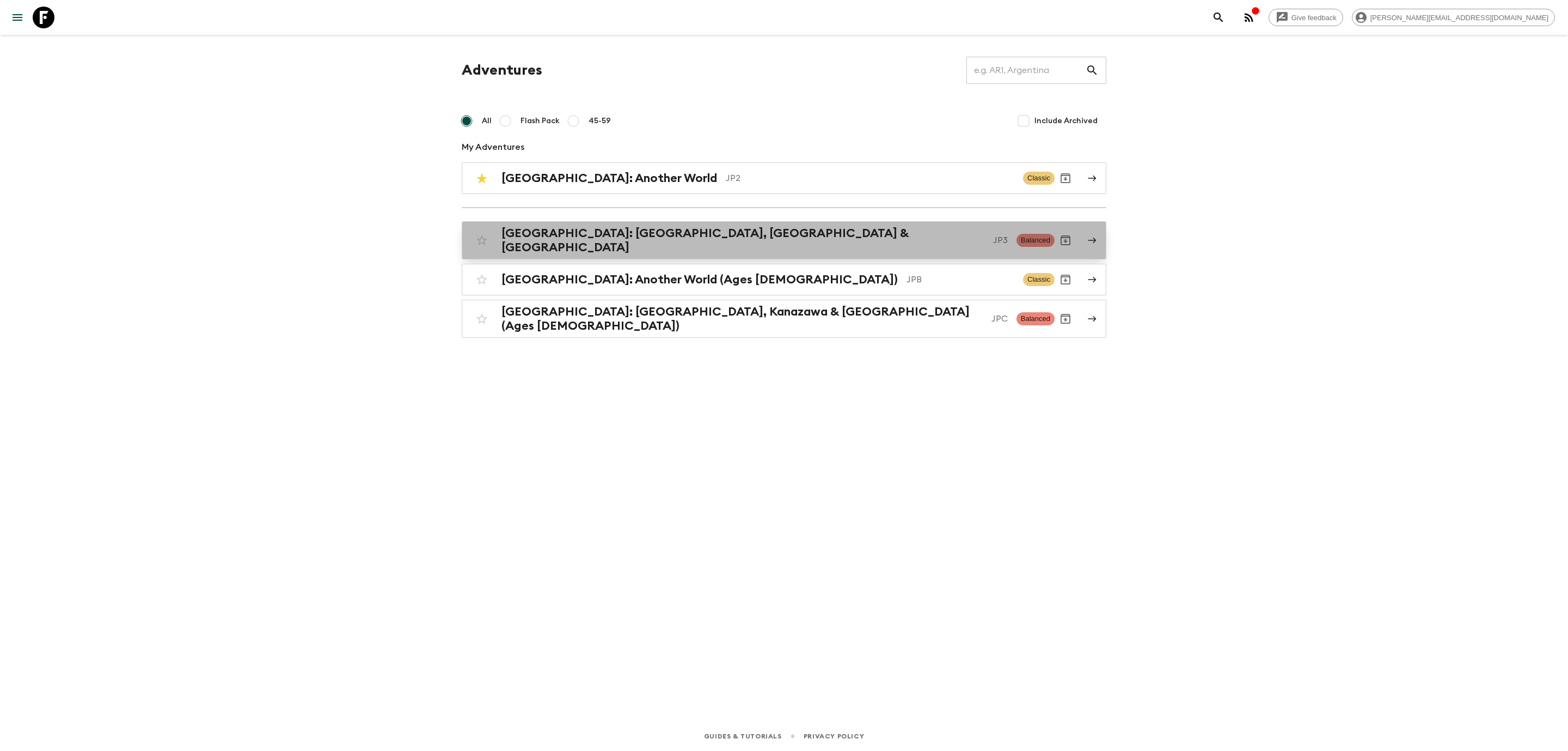
click at [652, 241] on h2 "[GEOGRAPHIC_DATA]: [GEOGRAPHIC_DATA], [GEOGRAPHIC_DATA] & [GEOGRAPHIC_DATA]" at bounding box center [743, 240] width 483 height 29
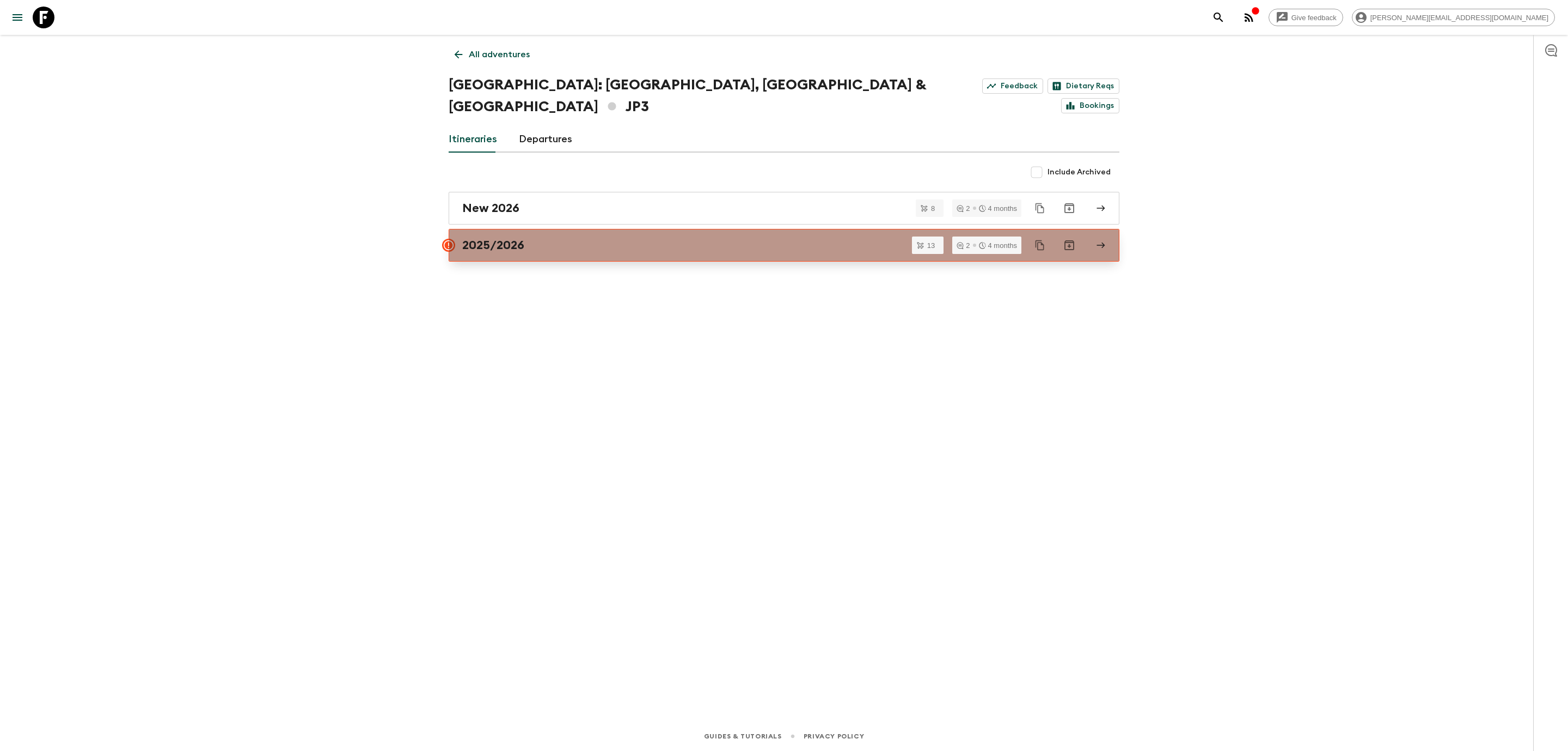
click at [569, 238] on div "2025/2026" at bounding box center [773, 245] width 623 height 14
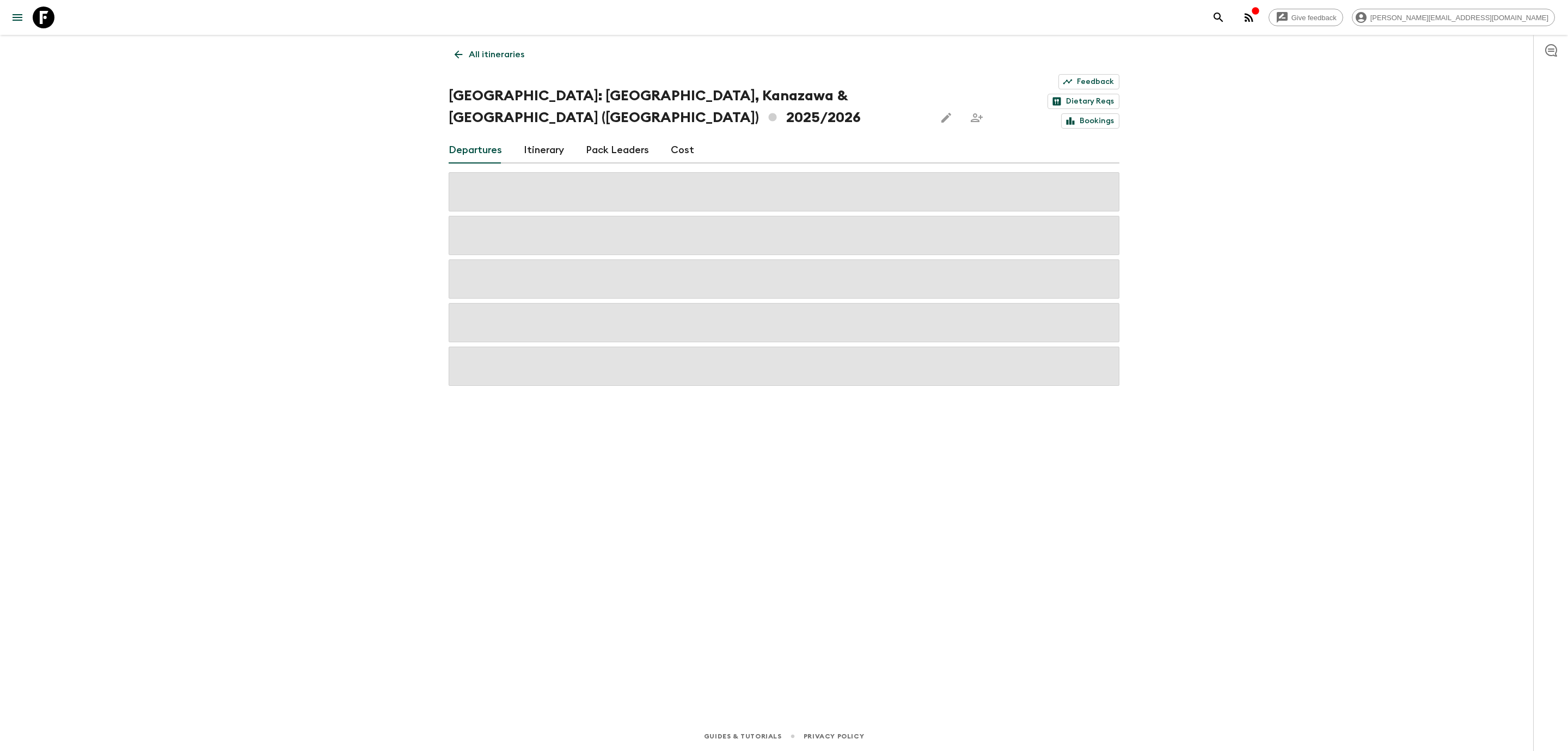
click at [683, 137] on link "Cost" at bounding box center [682, 150] width 23 height 26
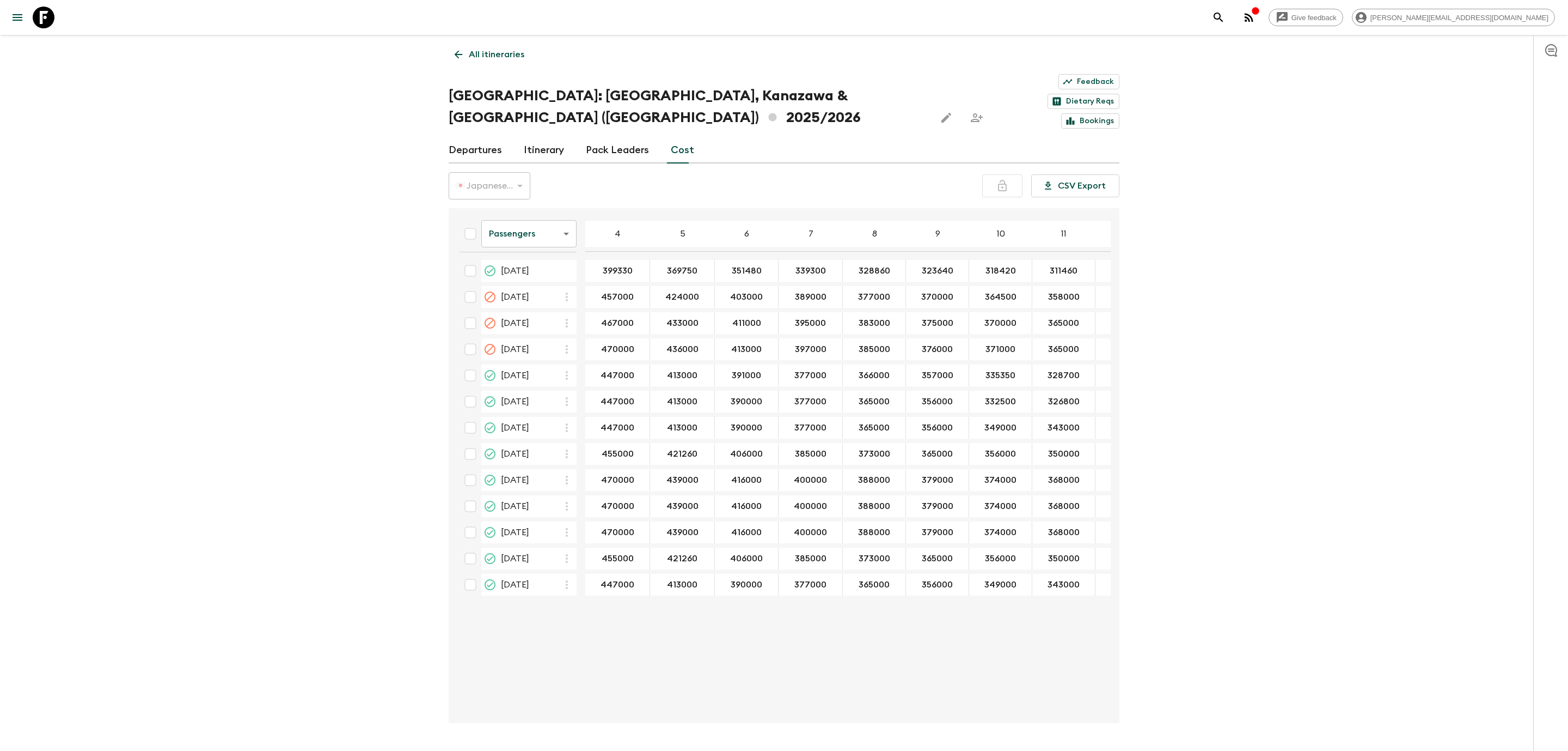
click at [528, 198] on body "Give feedback [PERSON_NAME][EMAIL_ADDRESS][DOMAIN_NAME] All itineraries [GEOGRA…" at bounding box center [784, 391] width 1568 height 783
click at [522, 261] on li "Mandatory" at bounding box center [529, 263] width 96 height 18
